Goal: Navigation & Orientation: Go to known website

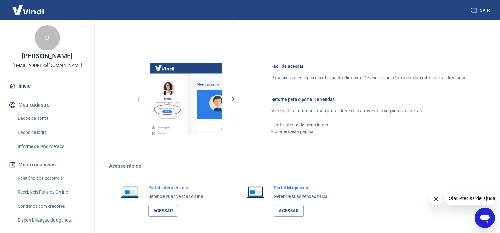
scroll to position [308, 0]
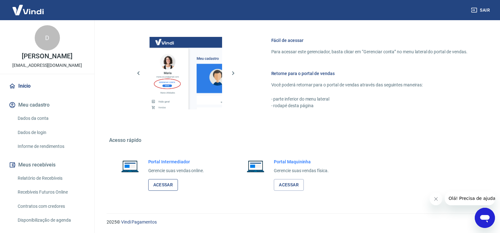
click at [157, 183] on link "Acessar" at bounding box center [163, 185] width 30 height 12
